Goal: Use online tool/utility: Utilize a website feature to perform a specific function

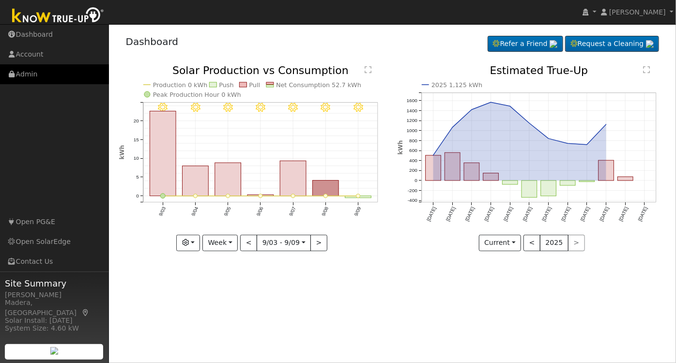
click at [59, 66] on link "Admin" at bounding box center [54, 74] width 109 height 20
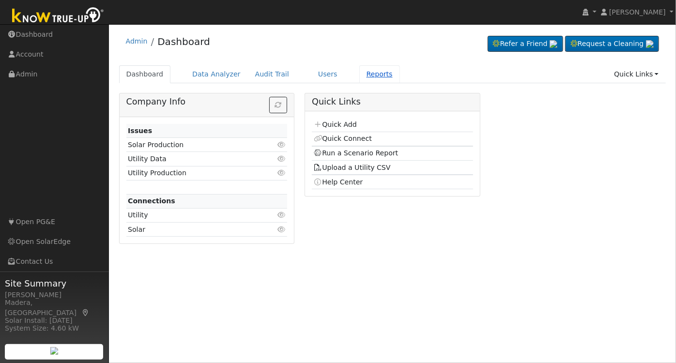
click at [361, 74] on link "Reports" at bounding box center [380, 74] width 41 height 18
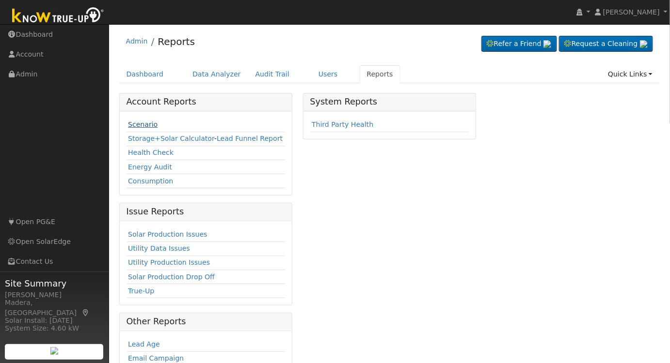
click at [141, 122] on link "Scenario" at bounding box center [143, 125] width 30 height 8
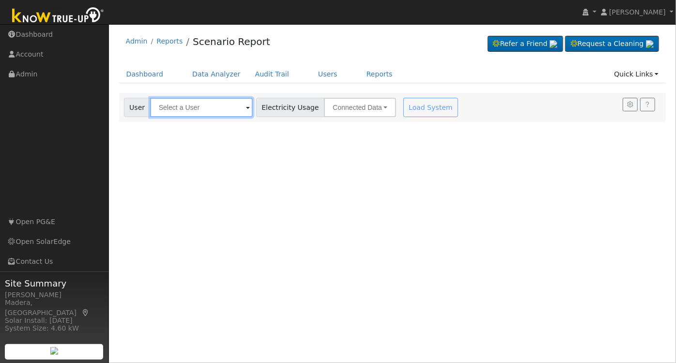
click at [216, 104] on input "text" at bounding box center [201, 107] width 103 height 19
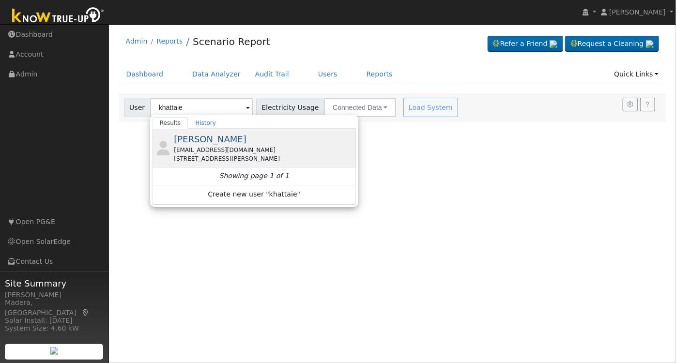
click at [232, 143] on div "Gita Khattaie gitafar@aol.com 2509 West Lake Van Ness Circle, Fresno, CA 93711" at bounding box center [264, 148] width 180 height 31
type input "Gita Khattaie"
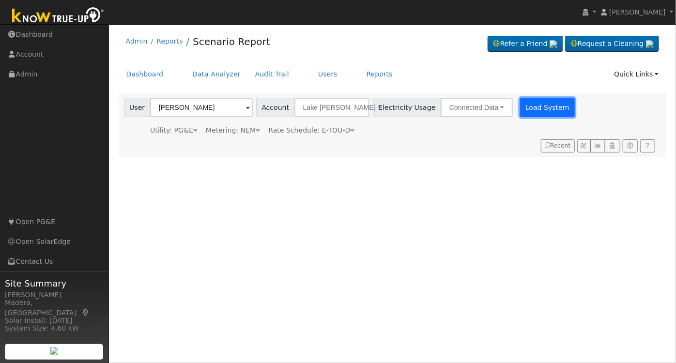
click at [520, 111] on button "Load System" at bounding box center [547, 107] width 55 height 19
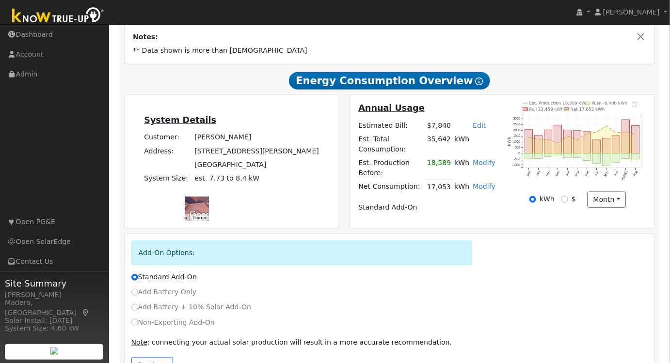
scroll to position [210, 0]
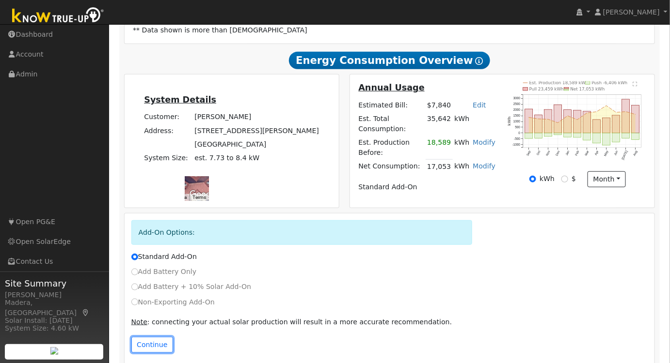
click at [148, 337] on button "Continue" at bounding box center [152, 345] width 42 height 16
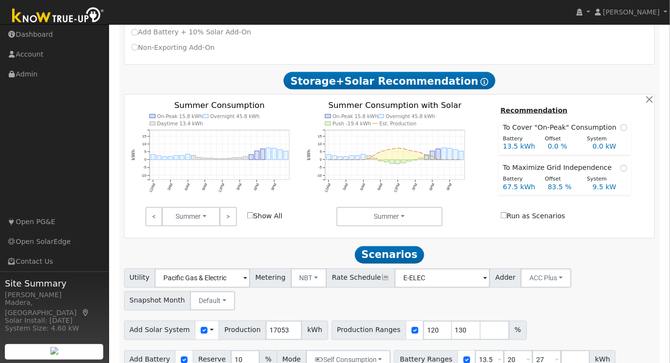
scroll to position [471, 0]
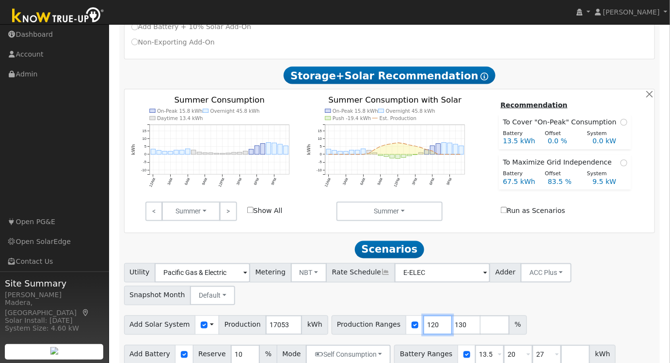
drag, startPoint x: 417, startPoint y: 314, endPoint x: 364, endPoint y: 322, distance: 53.0
click at [363, 324] on div "Production Ranges 120 130 %" at bounding box center [428, 325] width 195 height 19
type input "130"
drag, startPoint x: 422, startPoint y: 313, endPoint x: 400, endPoint y: 314, distance: 21.3
click at [423, 316] on input "131" at bounding box center [437, 325] width 29 height 19
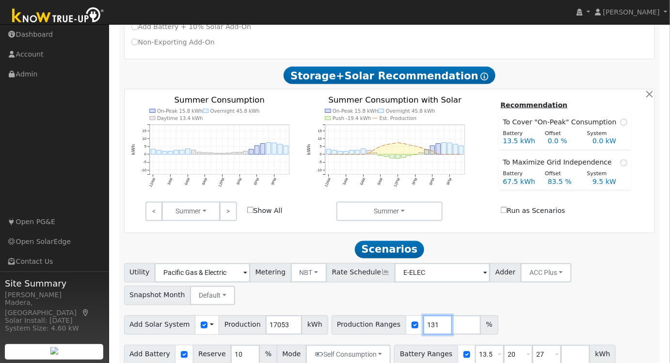
drag, startPoint x: 418, startPoint y: 315, endPoint x: 378, endPoint y: 320, distance: 40.0
click at [377, 321] on div "Production Ranges 131 %" at bounding box center [414, 325] width 167 height 19
type input "87"
click at [514, 283] on div "Utility Pacific Gas & Electric Metering NBT NEM NBT Rate Schedule E-ELEC Adder …" at bounding box center [389, 283] width 534 height 46
drag, startPoint x: 499, startPoint y: 345, endPoint x: 478, endPoint y: 348, distance: 21.0
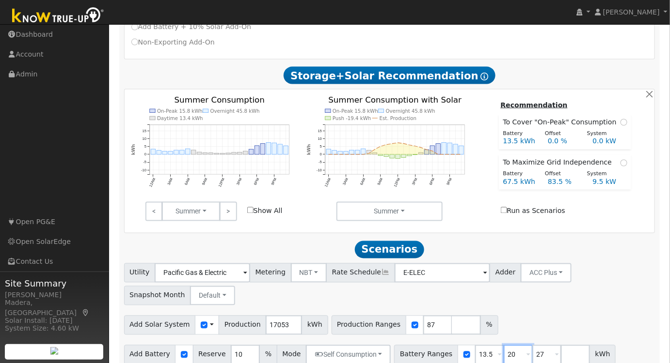
click at [479, 348] on div "Battery Ranges 13.5 Overrides Reserve % Mode None None Self Consumption Peak Sa…" at bounding box center [504, 355] width 221 height 19
type input "27"
drag, startPoint x: 499, startPoint y: 344, endPoint x: 486, endPoint y: 345, distance: 12.6
click at [503, 346] on input "27" at bounding box center [517, 355] width 29 height 19
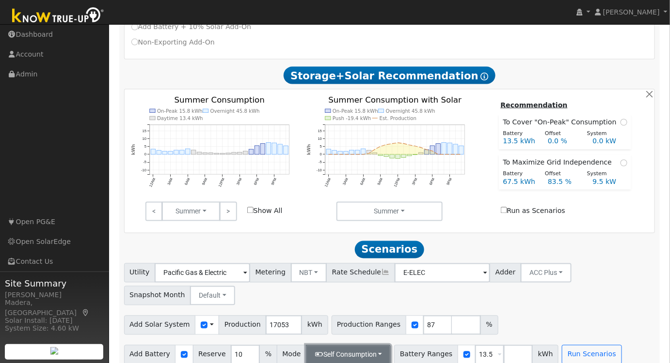
click at [368, 346] on button "Self Consumption" at bounding box center [348, 355] width 85 height 19
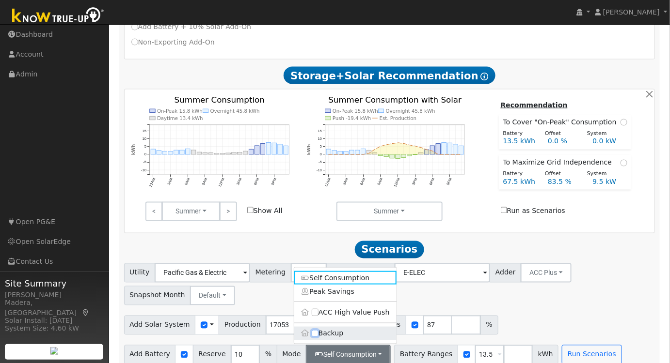
click at [313, 330] on input "Backup" at bounding box center [315, 333] width 7 height 7
checkbox input "true"
type input "20"
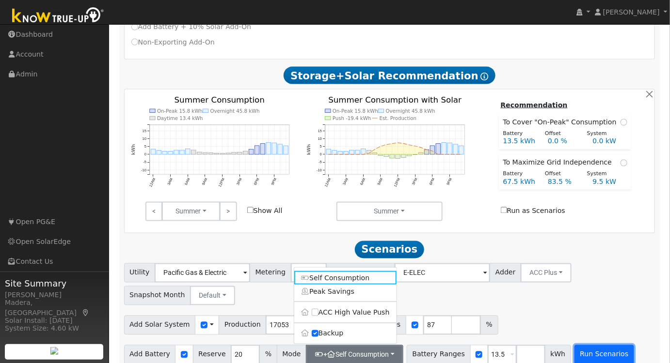
click at [575, 346] on button "Run Scenarios" at bounding box center [604, 355] width 60 height 19
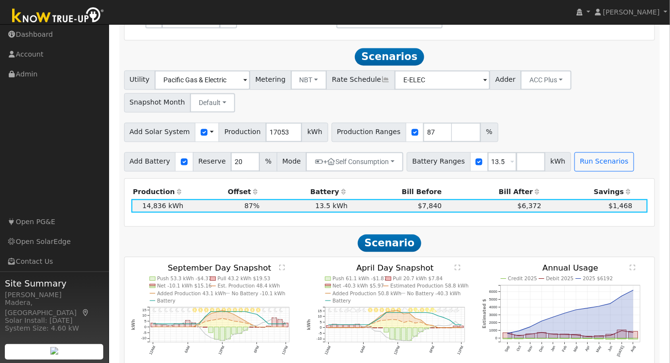
scroll to position [671, 0]
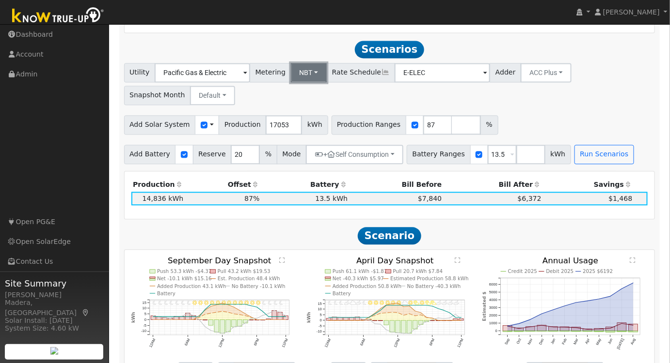
click at [301, 67] on button "NBT" at bounding box center [309, 72] width 36 height 19
click at [299, 87] on link "NEM" at bounding box center [316, 94] width 67 height 14
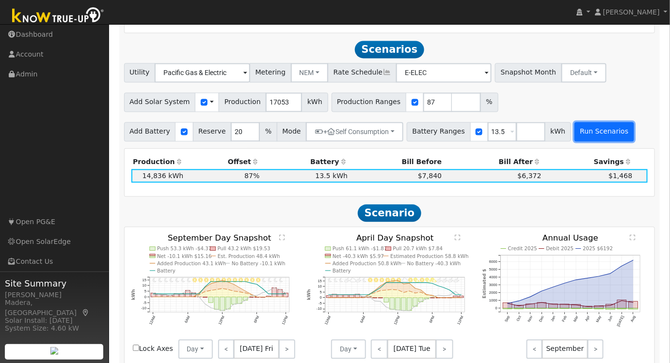
click at [584, 122] on button "Run Scenarios" at bounding box center [604, 131] width 60 height 19
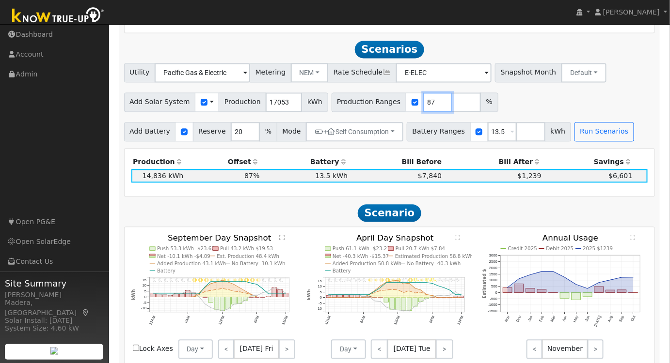
click at [423, 93] on input "87" at bounding box center [437, 102] width 29 height 19
type input "88"
click at [424, 93] on input "88" at bounding box center [437, 102] width 29 height 19
click at [582, 124] on button "Run Scenarios" at bounding box center [604, 131] width 60 height 19
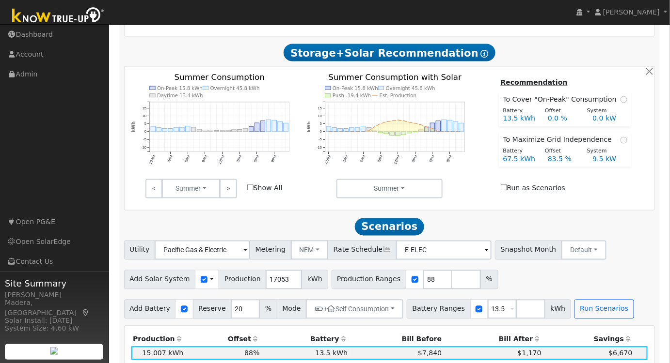
scroll to position [539, 0]
